Goal: Check status: Check status

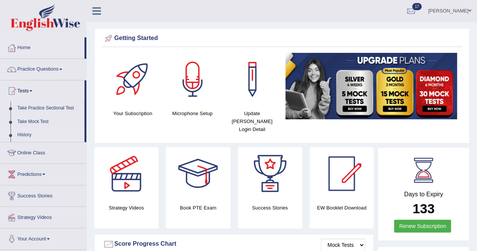
click at [23, 134] on link "History" at bounding box center [49, 135] width 71 height 14
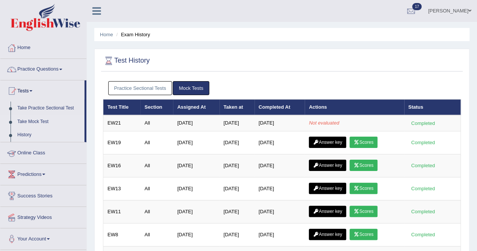
click at [26, 118] on link "Take Mock Test" at bounding box center [49, 122] width 71 height 14
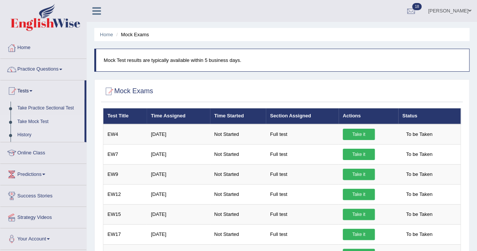
click at [26, 130] on link "History" at bounding box center [49, 135] width 71 height 14
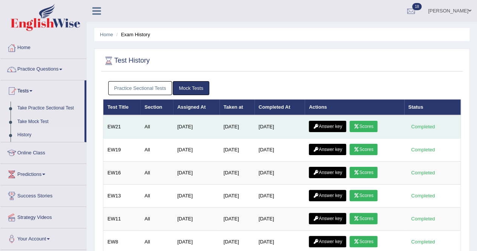
click at [362, 121] on link "Scores" at bounding box center [364, 126] width 28 height 11
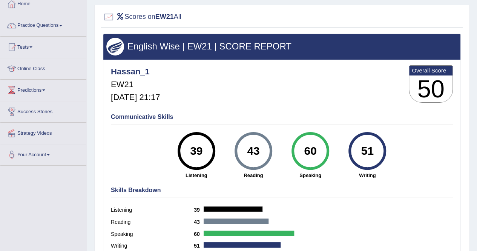
scroll to position [38, 0]
